Goal: Task Accomplishment & Management: Manage account settings

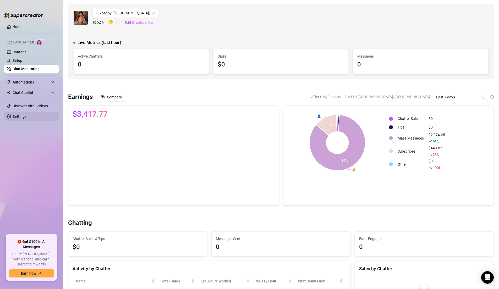
click at [26, 115] on link "Settings" at bounding box center [20, 117] width 14 height 4
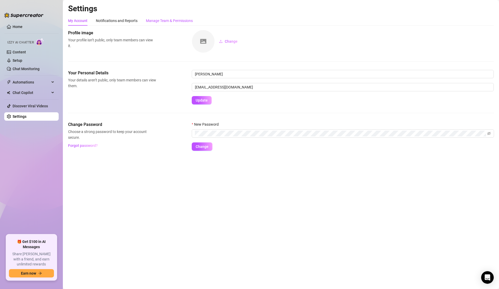
click at [185, 21] on div "Manage Team & Permissions" at bounding box center [169, 21] width 47 height 6
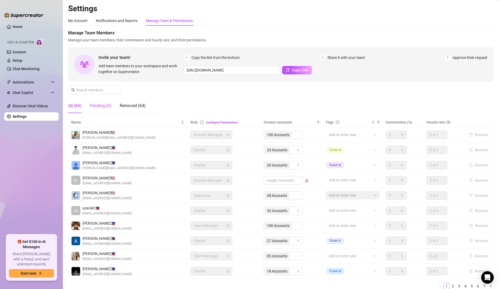
click at [104, 106] on div "Pending (0)" at bounding box center [100, 106] width 21 height 6
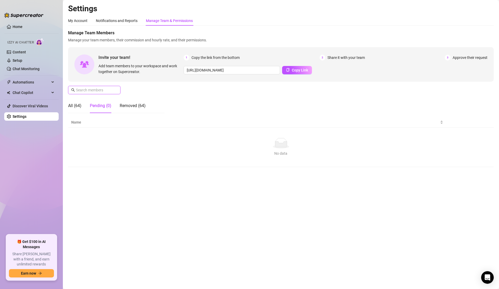
click at [106, 92] on input "text" at bounding box center [94, 90] width 37 height 6
click at [256, 96] on div "Manage Team Members Manage your team members, their commission and hourly rate,…" at bounding box center [281, 74] width 426 height 88
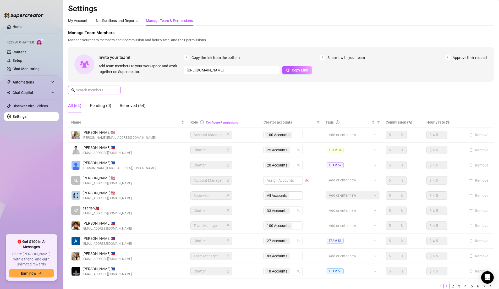
click at [97, 90] on input "text" at bounding box center [94, 90] width 37 height 6
click at [104, 90] on input "text" at bounding box center [94, 90] width 37 height 6
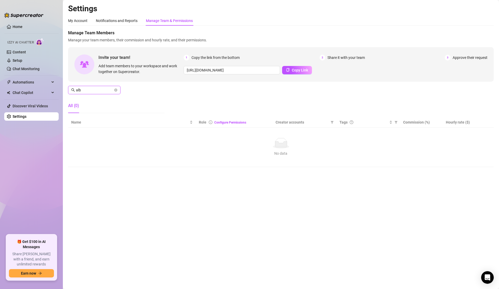
type input "alba"
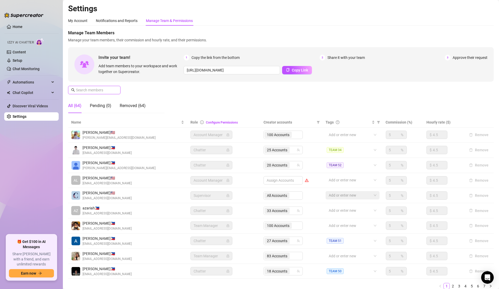
click at [103, 92] on input "text" at bounding box center [94, 90] width 37 height 6
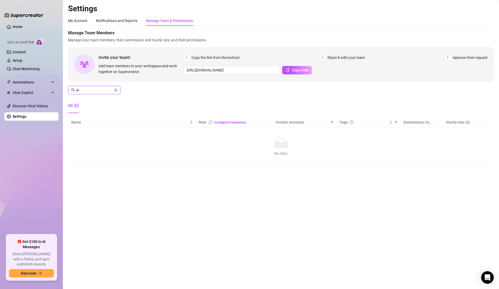
type input "a"
type input "alba"
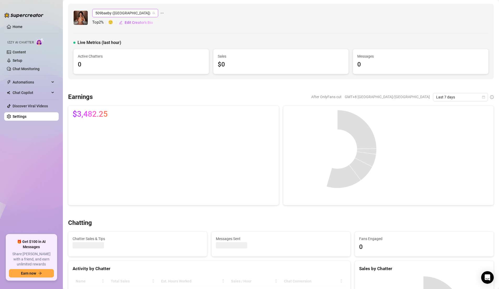
click at [117, 13] on span "509baeby ([GEOGRAPHIC_DATA])" at bounding box center [125, 13] width 60 height 8
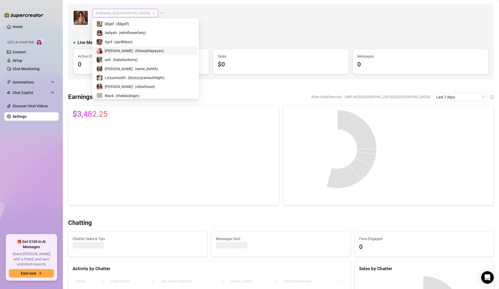
click at [114, 52] on span "Sophia" at bounding box center [119, 51] width 28 height 6
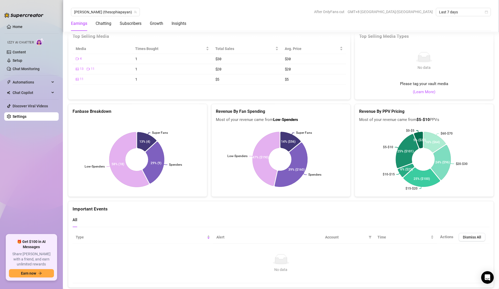
scroll to position [1021, 0]
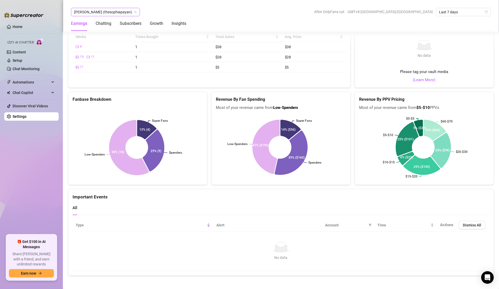
click at [101, 14] on span "Sophia (thesophiapayan)" at bounding box center [105, 12] width 63 height 8
click at [111, 12] on span "Sophia (thesophiapayan)" at bounding box center [105, 12] width 63 height 8
click at [109, 11] on span "Sophia (thesophiapayan)" at bounding box center [105, 12] width 63 height 8
click at [105, 10] on span "Sophia (thesophiapayan)" at bounding box center [105, 12] width 63 height 8
click at [108, 13] on span "Sophia (thesophiapayan)" at bounding box center [105, 12] width 63 height 8
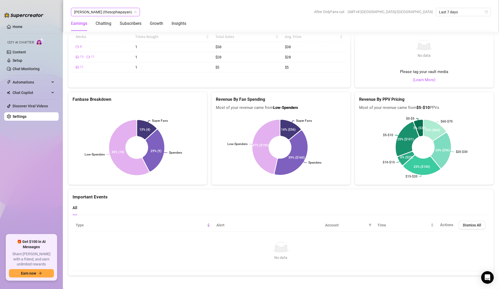
click at [134, 13] on icon "team" at bounding box center [135, 11] width 3 height 3
click at [110, 12] on span "Sophia (thesophiapayan)" at bounding box center [105, 12] width 63 height 8
click at [134, 13] on icon "team" at bounding box center [135, 11] width 3 height 3
click at [116, 14] on span "Sophia (thesophiapayan)" at bounding box center [105, 12] width 63 height 8
click at [134, 13] on icon "team" at bounding box center [135, 12] width 3 height 3
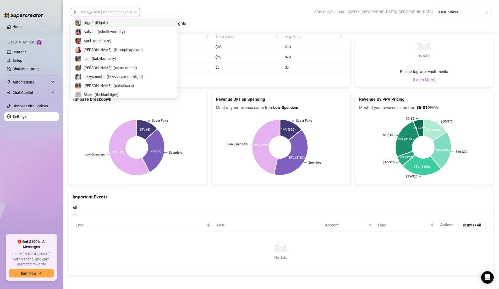
type input "l"
click at [115, 254] on span "( t_o_princessxoxo )" at bounding box center [129, 257] width 31 height 6
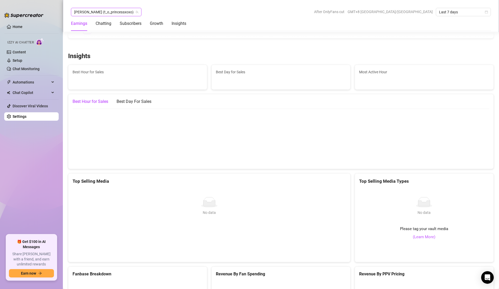
scroll to position [1040, 0]
